Goal: Transaction & Acquisition: Purchase product/service

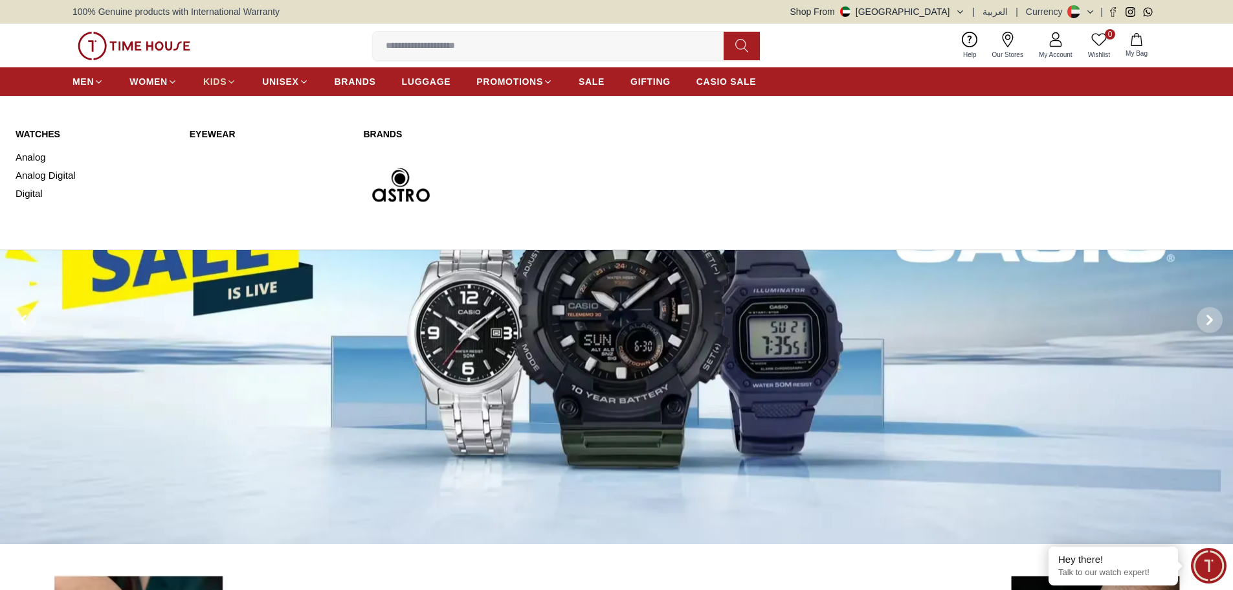
click at [226, 75] on span "KIDS" at bounding box center [214, 81] width 23 height 13
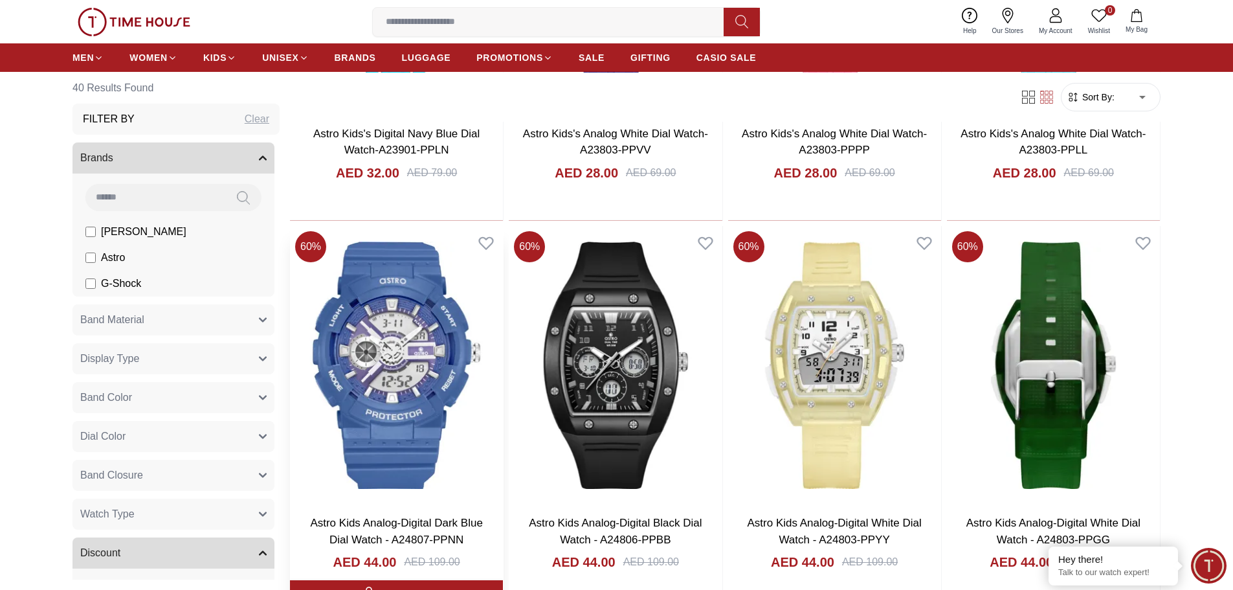
scroll to position [1683, 0]
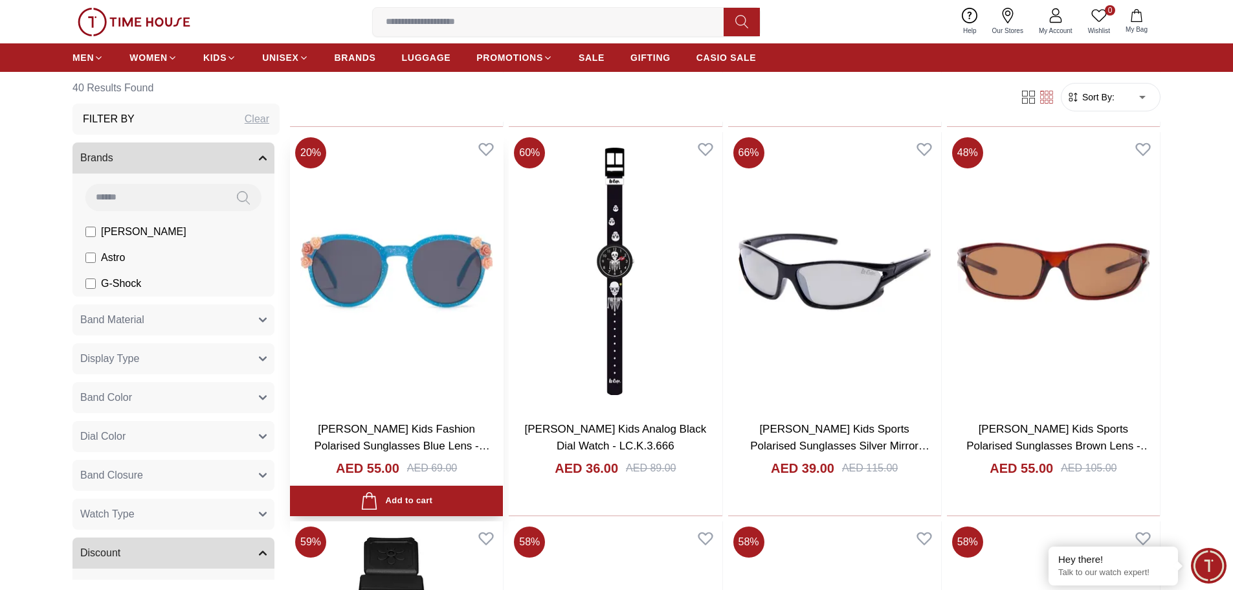
scroll to position [2938, 0]
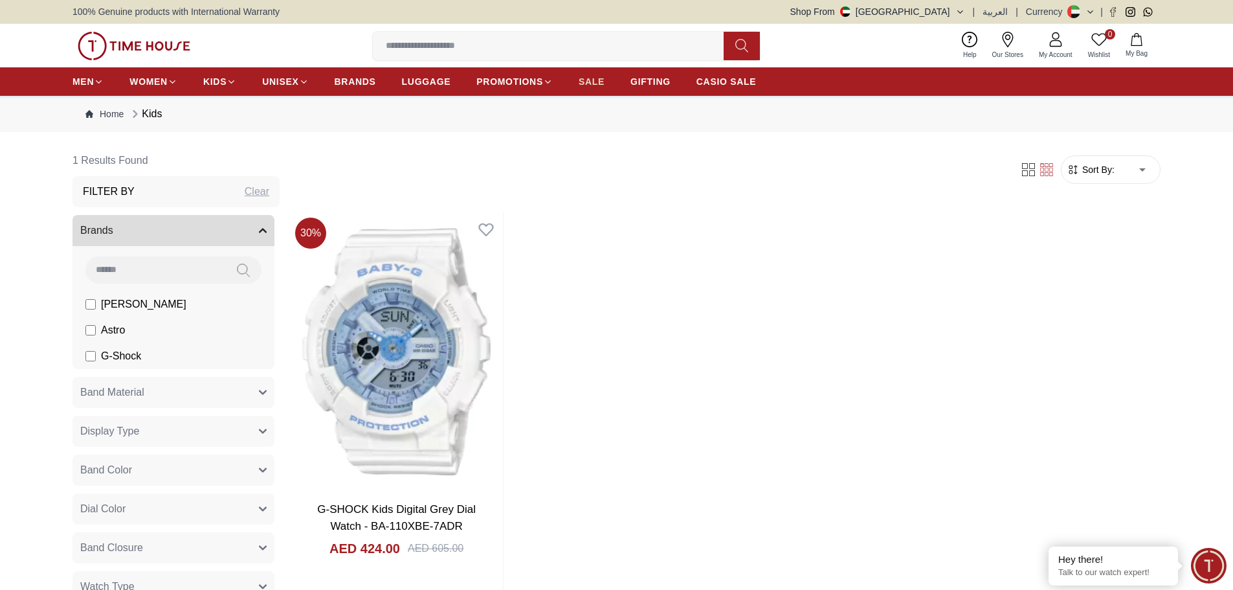
click at [585, 83] on span "SALE" at bounding box center [592, 81] width 26 height 13
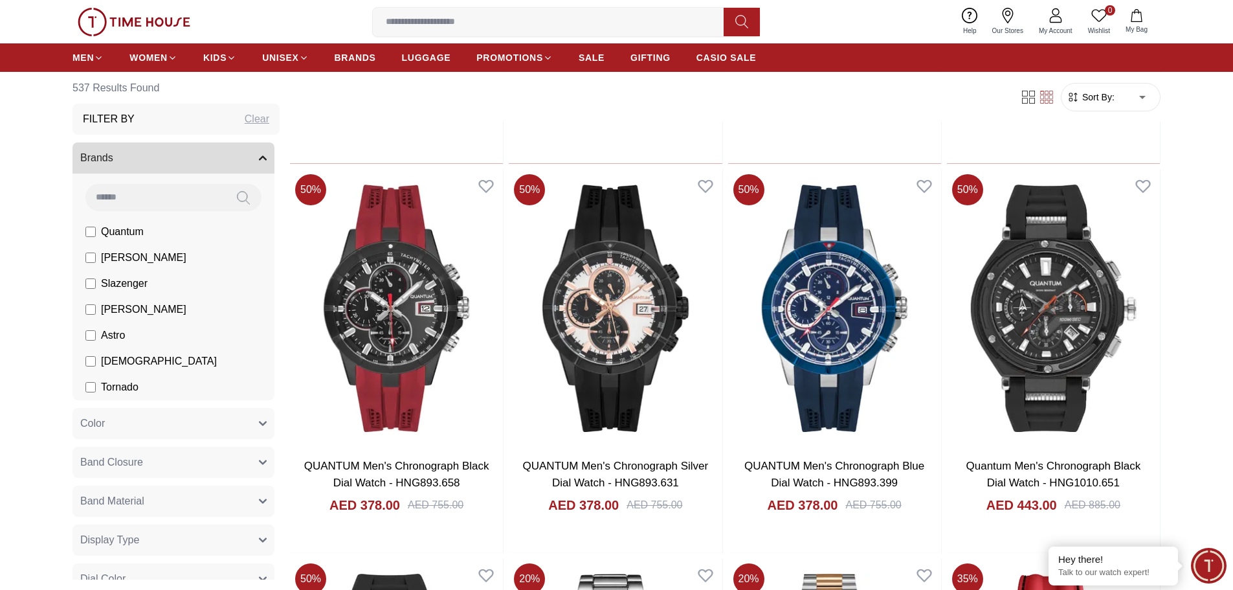
scroll to position [841, 0]
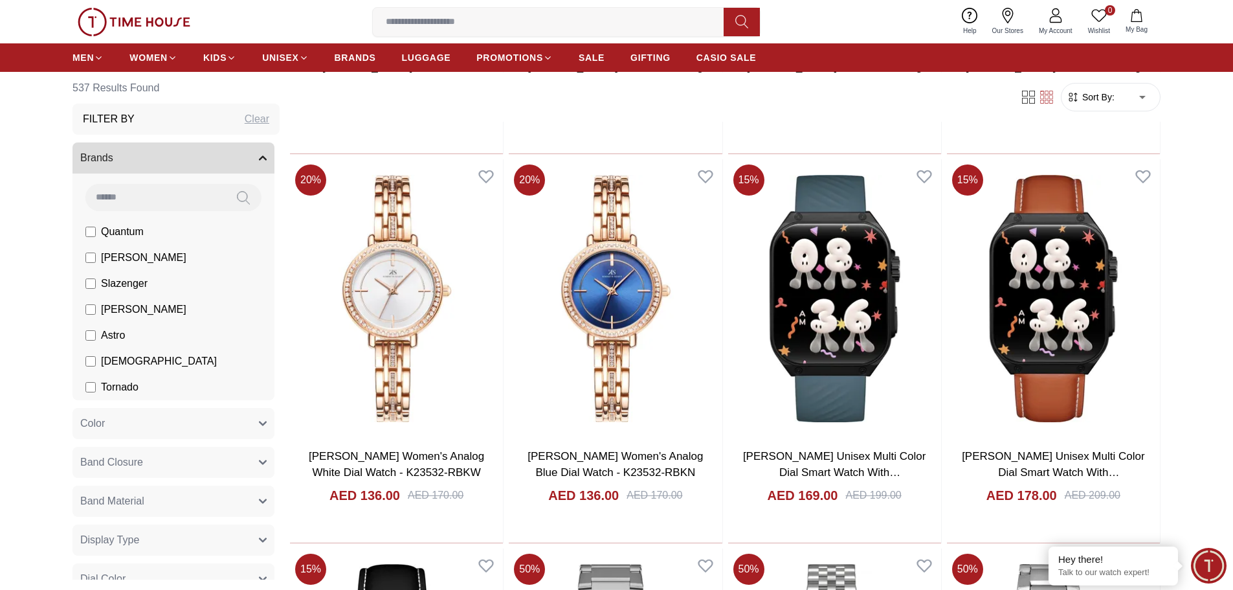
scroll to position [3171, 0]
